Goal: Information Seeking & Learning: Learn about a topic

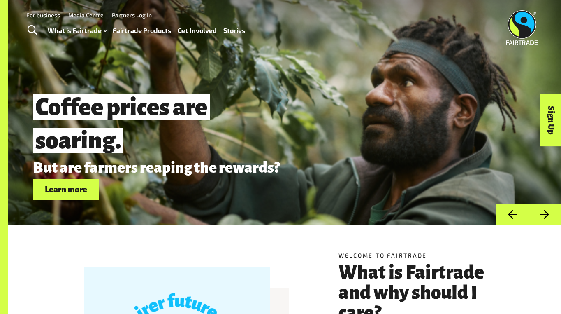
click at [46, 14] on link "For business" at bounding box center [43, 15] width 34 height 7
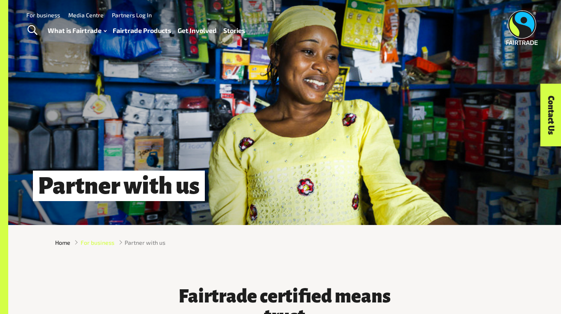
click at [105, 244] on span "For business" at bounding box center [98, 242] width 34 height 9
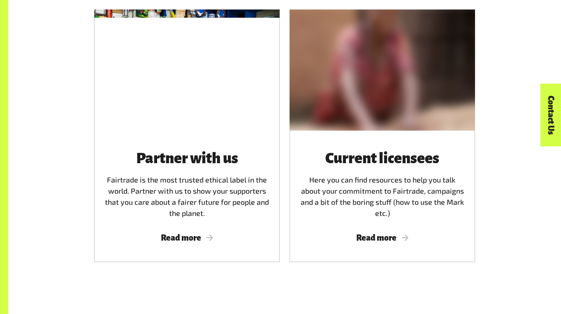
scroll to position [437, 0]
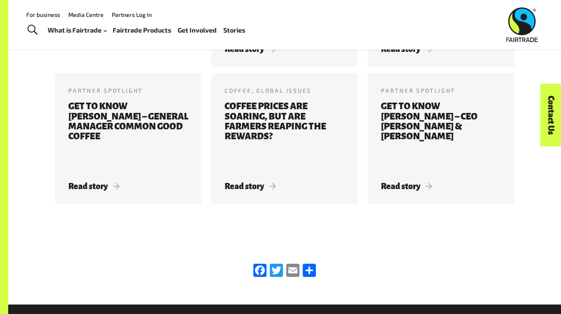
scroll to position [1846, 0]
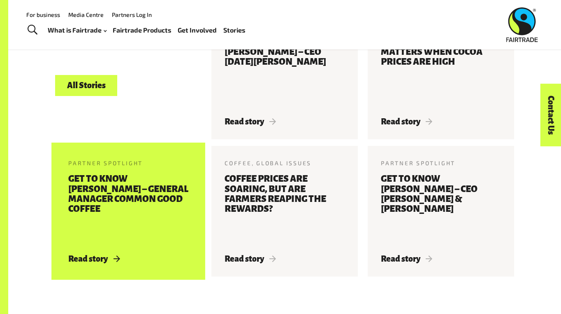
click at [121, 192] on h3 "Get to know Adrian Palmer – General Manager Common Good Coffee" at bounding box center [128, 209] width 120 height 70
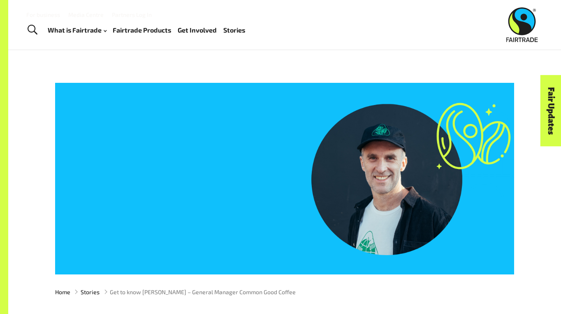
click at [152, 29] on link "Fairtrade Products" at bounding box center [142, 30] width 58 height 12
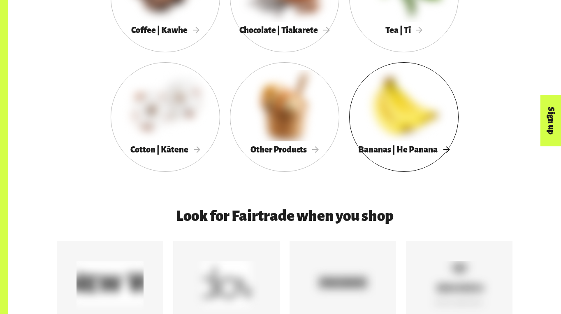
scroll to position [476, 0]
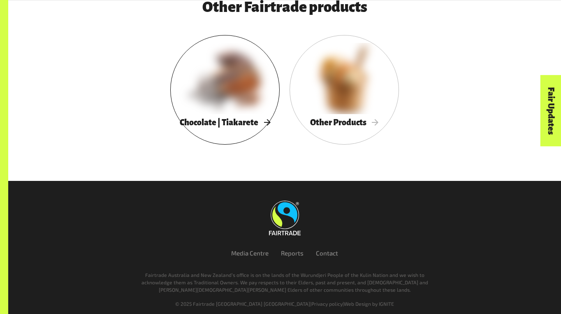
scroll to position [1918, 0]
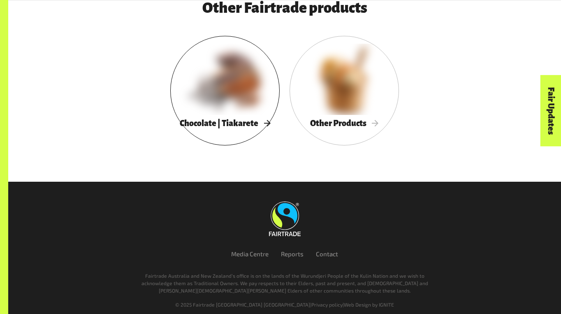
click at [219, 63] on div at bounding box center [224, 79] width 109 height 71
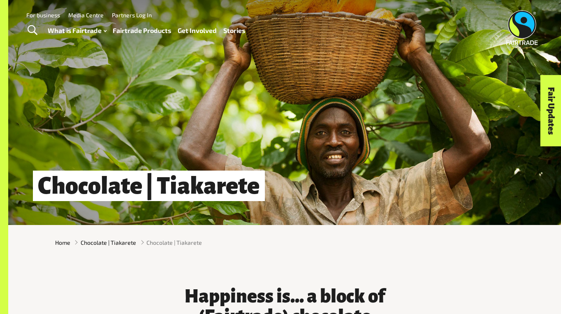
click at [147, 30] on link "Fairtrade Products" at bounding box center [142, 31] width 58 height 12
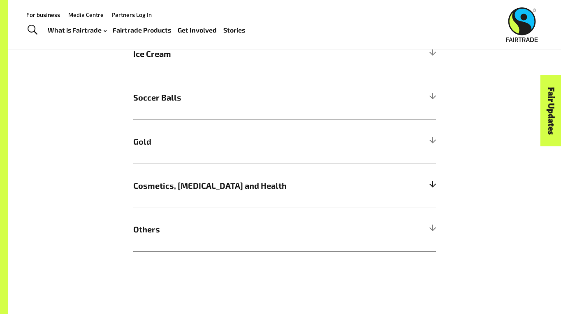
scroll to position [693, 0]
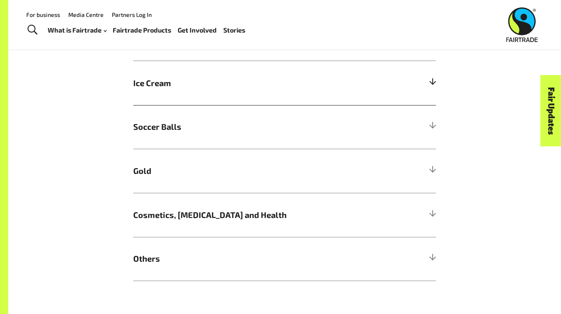
click at [153, 84] on span "Ice Cream" at bounding box center [246, 83] width 227 height 12
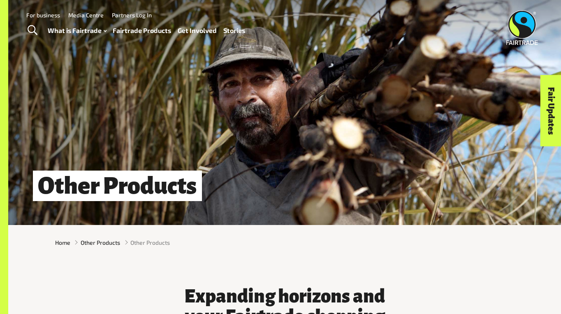
scroll to position [0, 0]
click at [111, 243] on span "Other Products" at bounding box center [101, 242] width 40 height 9
click at [151, 25] on link "Fairtrade Products" at bounding box center [142, 31] width 58 height 12
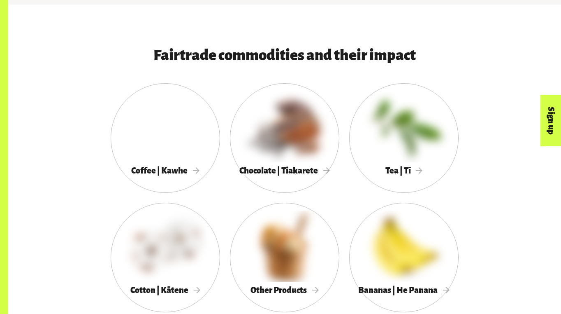
scroll to position [413, 0]
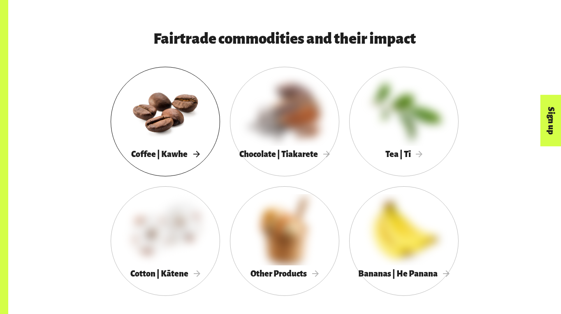
click at [187, 122] on div at bounding box center [165, 109] width 109 height 71
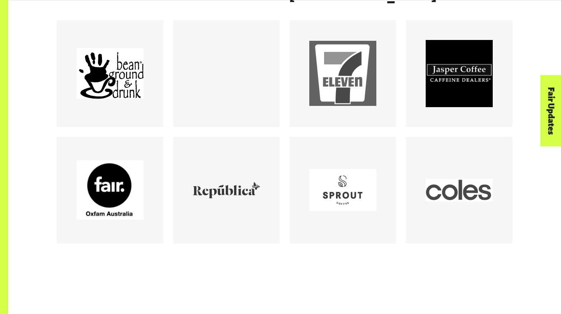
scroll to position [722, 0]
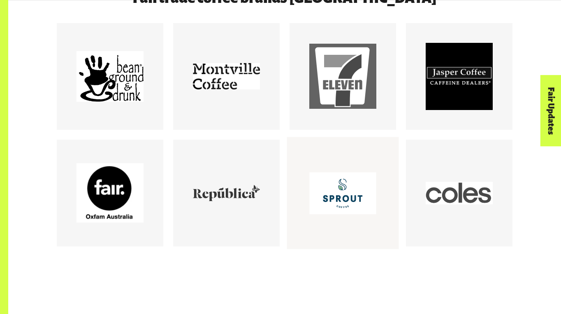
click at [356, 196] on div at bounding box center [342, 192] width 67 height 67
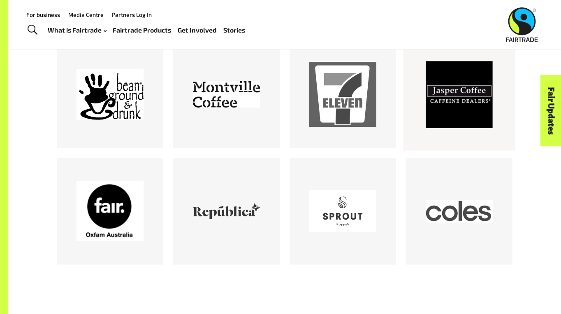
scroll to position [704, 0]
click at [235, 89] on div at bounding box center [226, 94] width 67 height 67
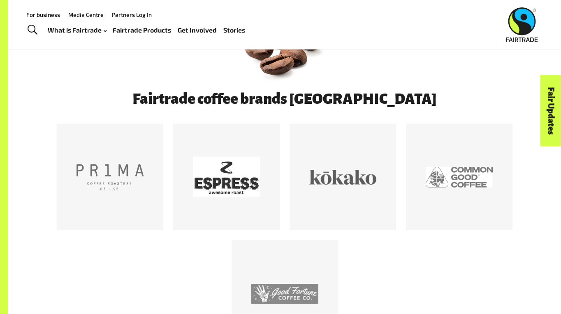
scroll to position [307, 0]
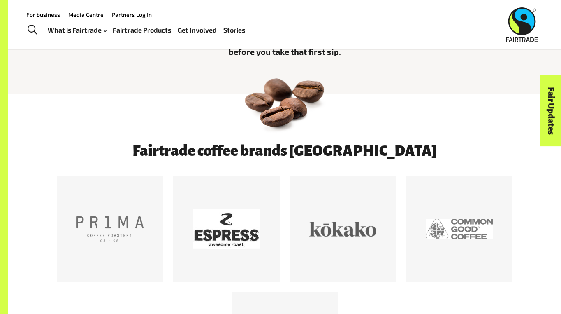
click at [235, 33] on link "Stories" at bounding box center [234, 30] width 22 height 12
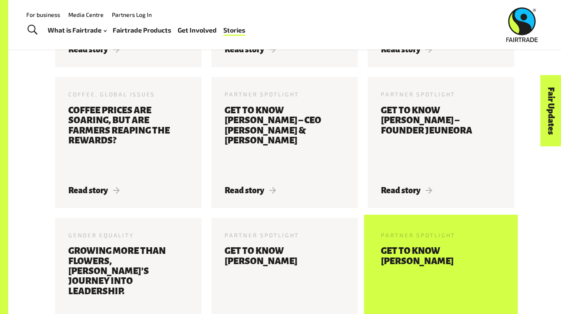
scroll to position [491, 0]
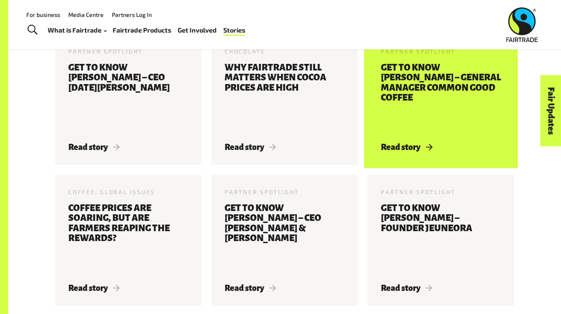
click at [433, 88] on h3 "Get to know Adrian Palmer – General Manager Common Good Coffee" at bounding box center [441, 98] width 120 height 70
